Goal: Task Accomplishment & Management: Complete application form

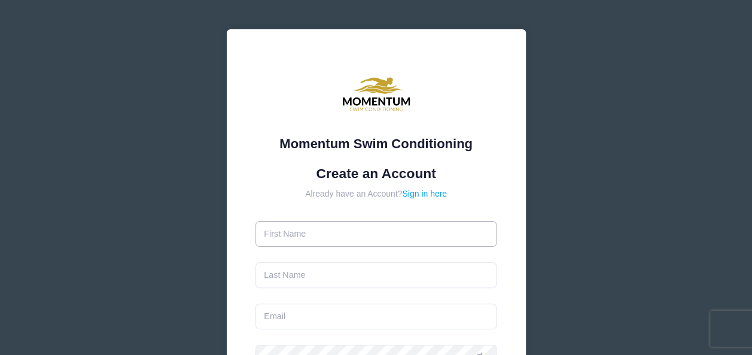
click at [313, 232] on input "text" at bounding box center [375, 234] width 241 height 26
type input "[PERSON_NAME]"
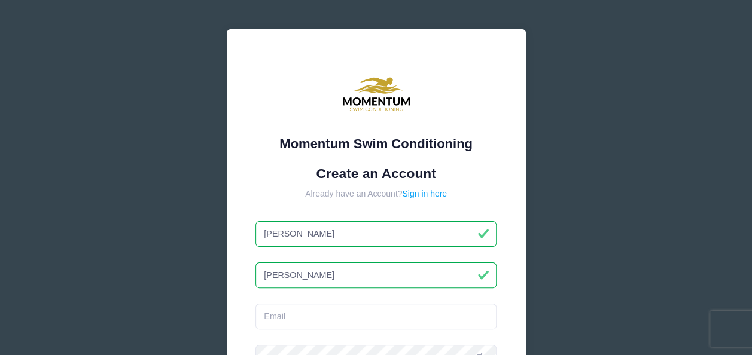
type input "[PERSON_NAME]"
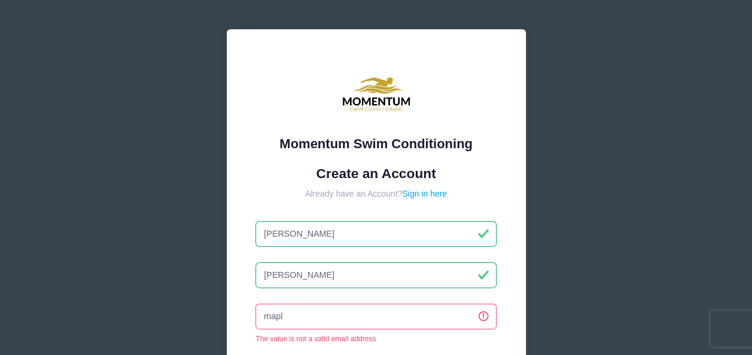
type input "[EMAIL_ADDRESS][DOMAIN_NAME]"
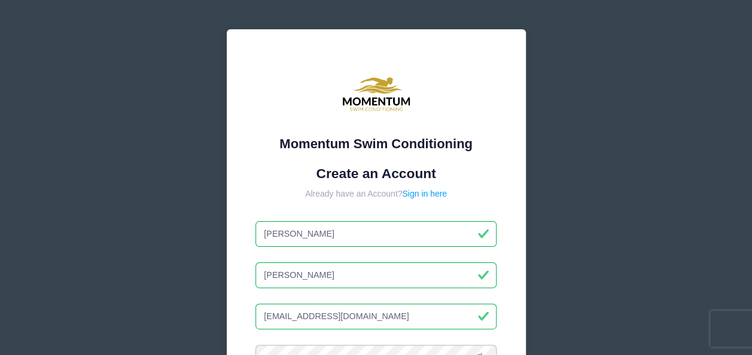
scroll to position [14, 0]
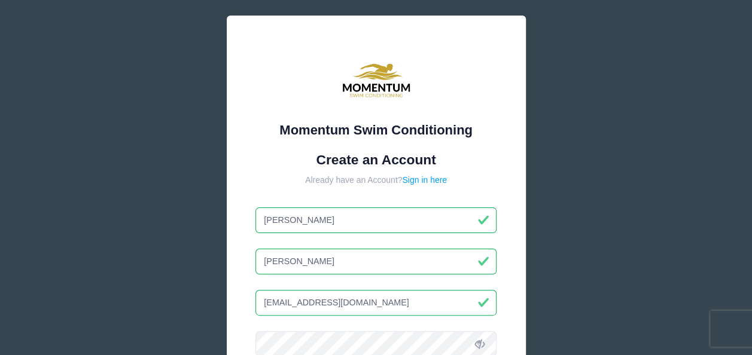
click at [514, 292] on div "Momentum Swim Conditioning Create an Account Already have an Account? Sign in h…" at bounding box center [376, 297] width 299 height 562
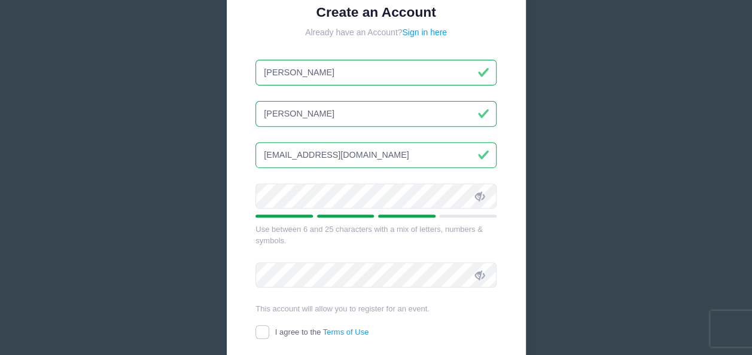
scroll to position [181, 0]
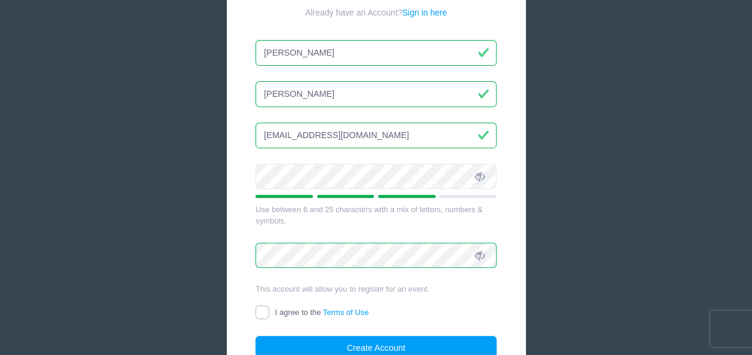
click at [256, 309] on input "I agree to the Terms of Use" at bounding box center [262, 313] width 14 height 14
checkbox input "true"
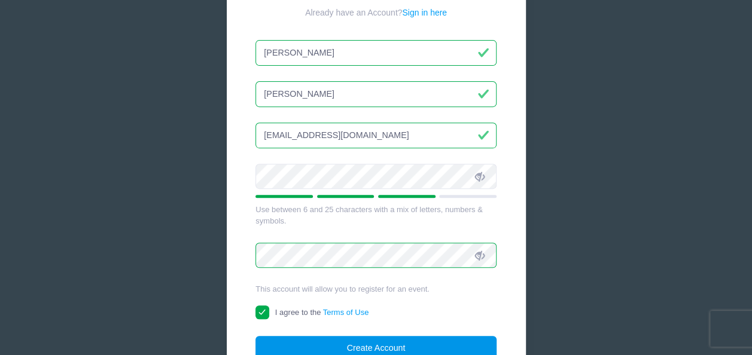
click at [376, 346] on button "Create Account" at bounding box center [375, 349] width 241 height 26
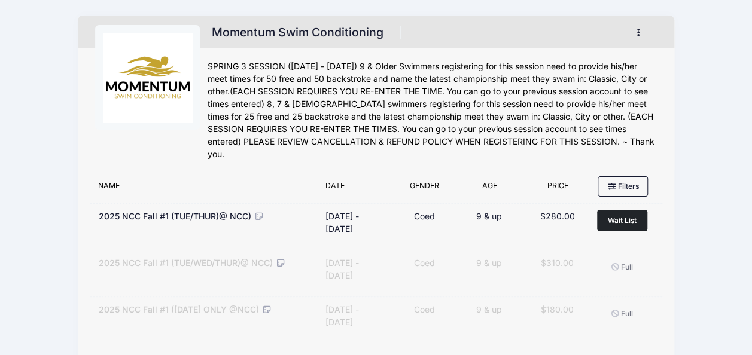
click at [751, 343] on div "Momentum Swim Conditioning Register My Account Logout" at bounding box center [376, 202] width 752 height 405
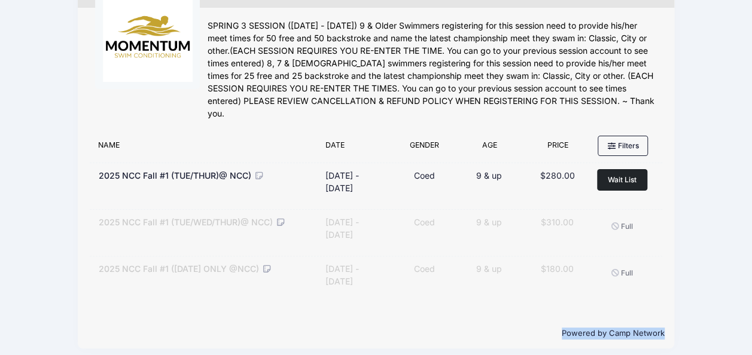
drag, startPoint x: 751, startPoint y: 343, endPoint x: 763, endPoint y: 359, distance: 19.3
click at [752, 315] on html "Processing Request Please wait... Processing Request Please wait... Processing …" at bounding box center [376, 136] width 752 height 355
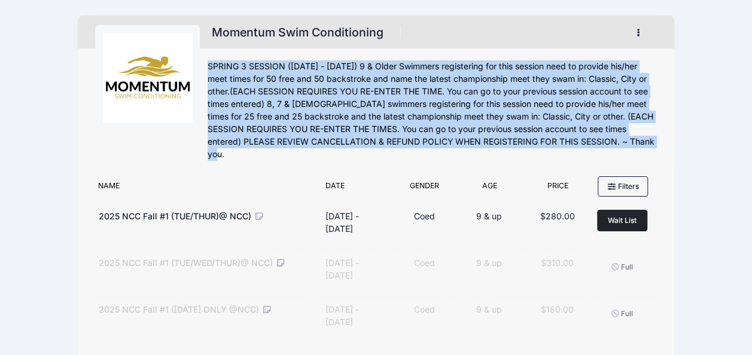
drag, startPoint x: 707, startPoint y: 104, endPoint x: 740, endPoint y: -44, distance: 152.1
click at [740, 0] on html "Processing Request Please wait... Processing Request Please wait... Processing …" at bounding box center [376, 177] width 752 height 355
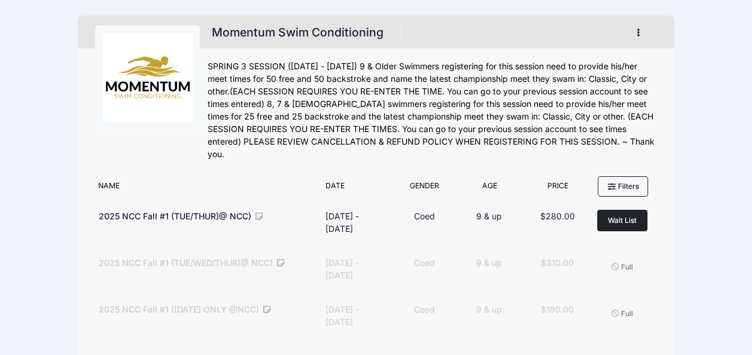
drag, startPoint x: 740, startPoint y: -44, endPoint x: 707, endPoint y: 32, distance: 83.0
click at [707, 32] on div "Momentum Swim Conditioning Register My Account Logout" at bounding box center [376, 202] width 716 height 405
